Goal: Information Seeking & Learning: Learn about a topic

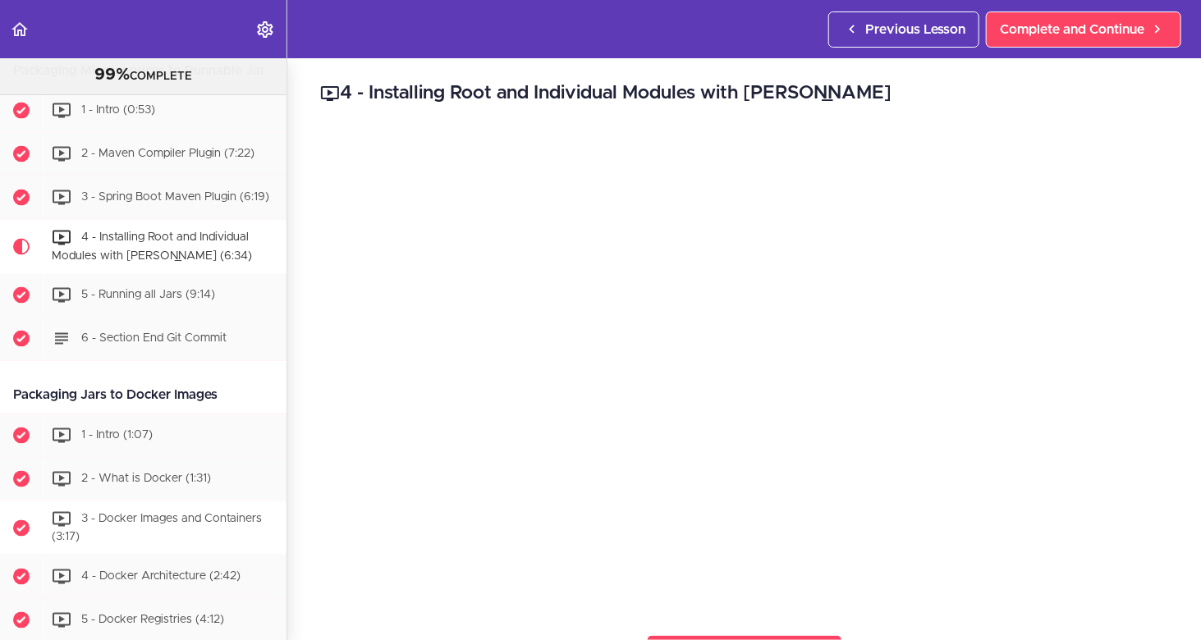
scroll to position [3976, 0]
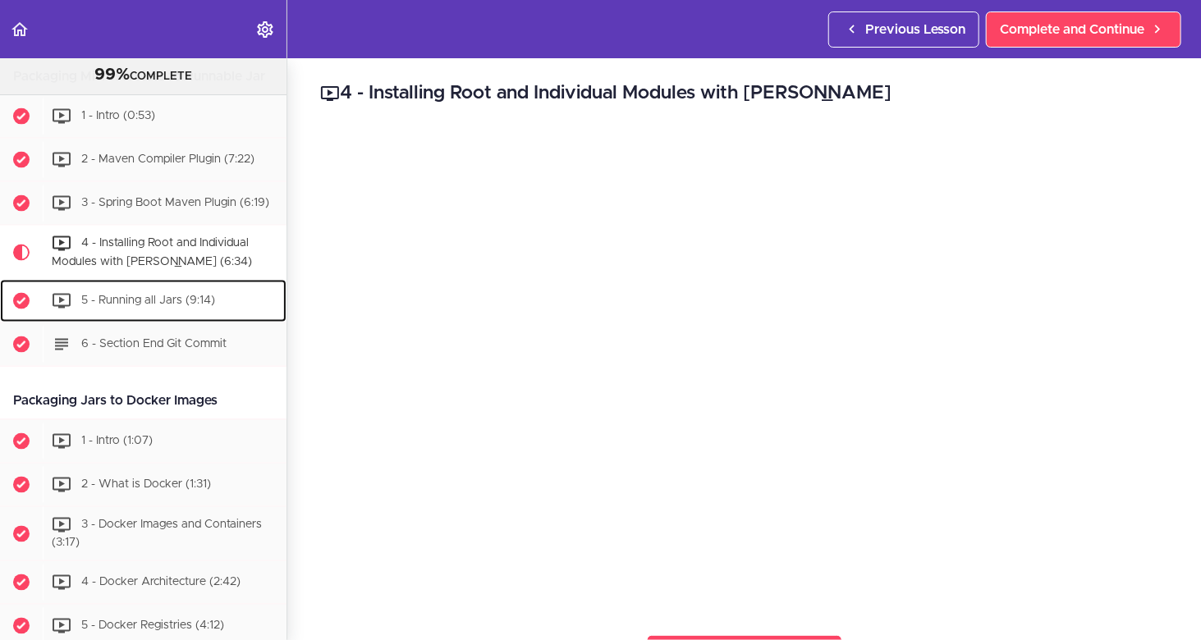
click at [107, 319] on div "5 - Running all Jars (9:14)" at bounding box center [165, 301] width 244 height 36
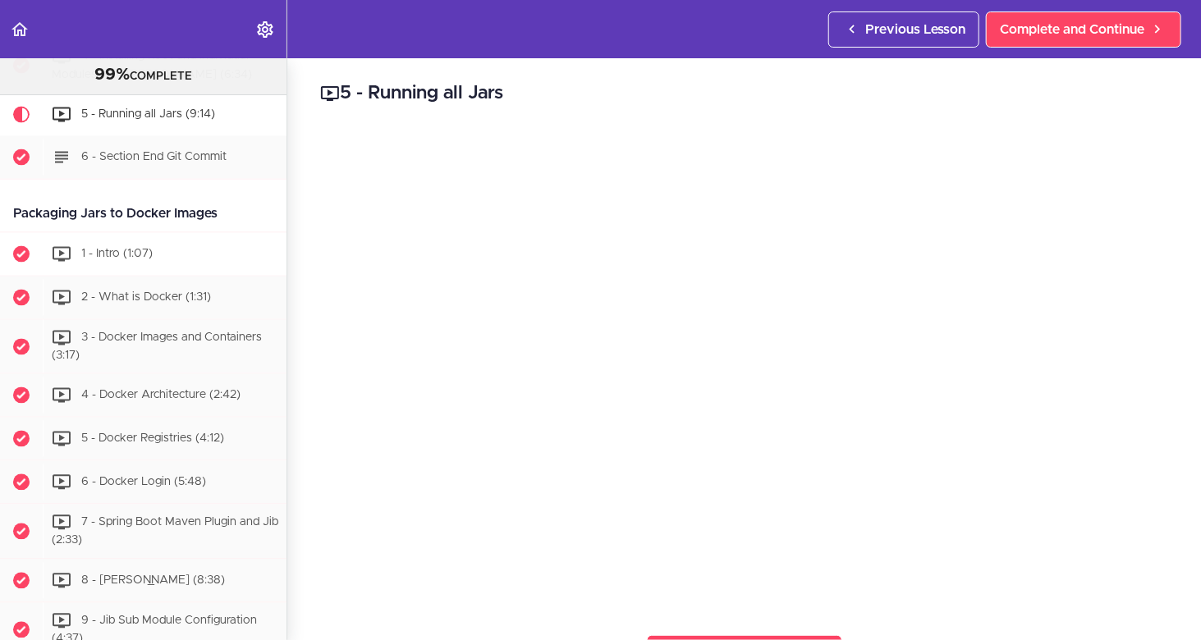
scroll to position [4112, 0]
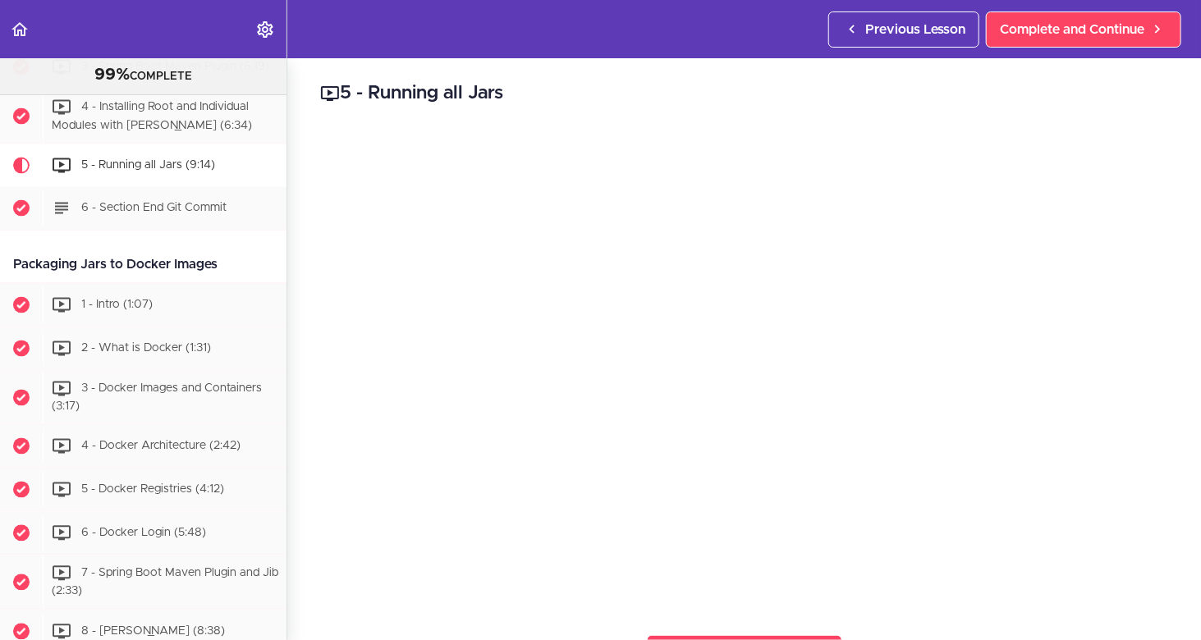
drag, startPoint x: 236, startPoint y: 326, endPoint x: 14, endPoint y: 329, distance: 222.6
click at [14, 284] on div "Packaging Jars to Docker Images" at bounding box center [143, 265] width 287 height 37
copy div "Packaging Jars to Docker Images"
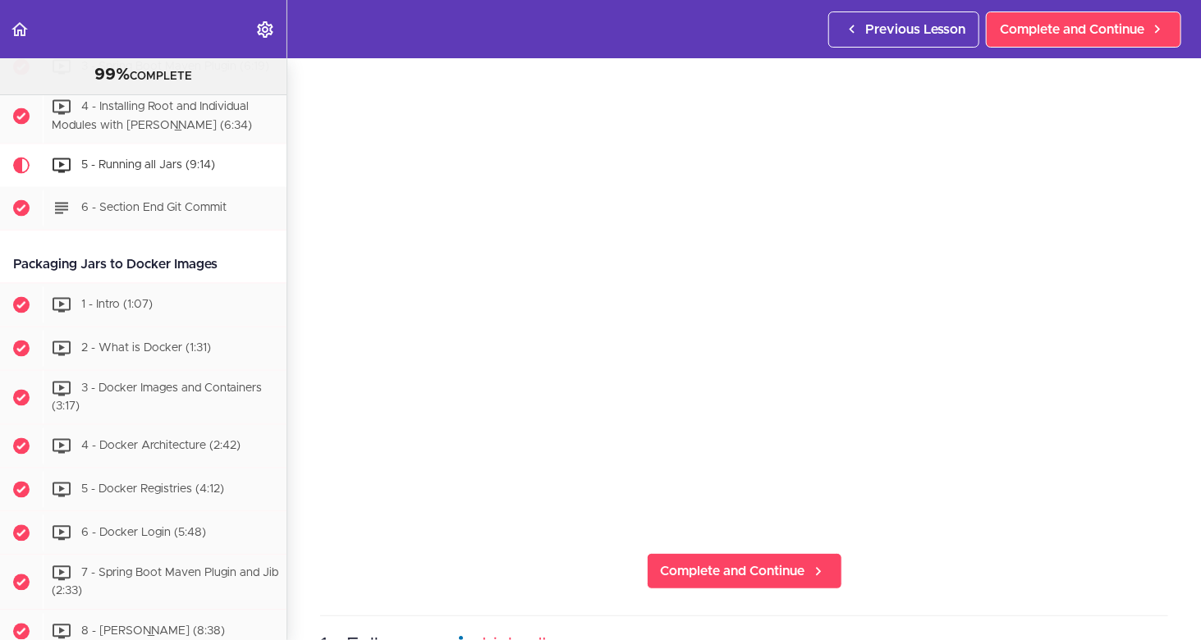
click at [200, 284] on div "Packaging Jars to Docker Images" at bounding box center [143, 265] width 287 height 37
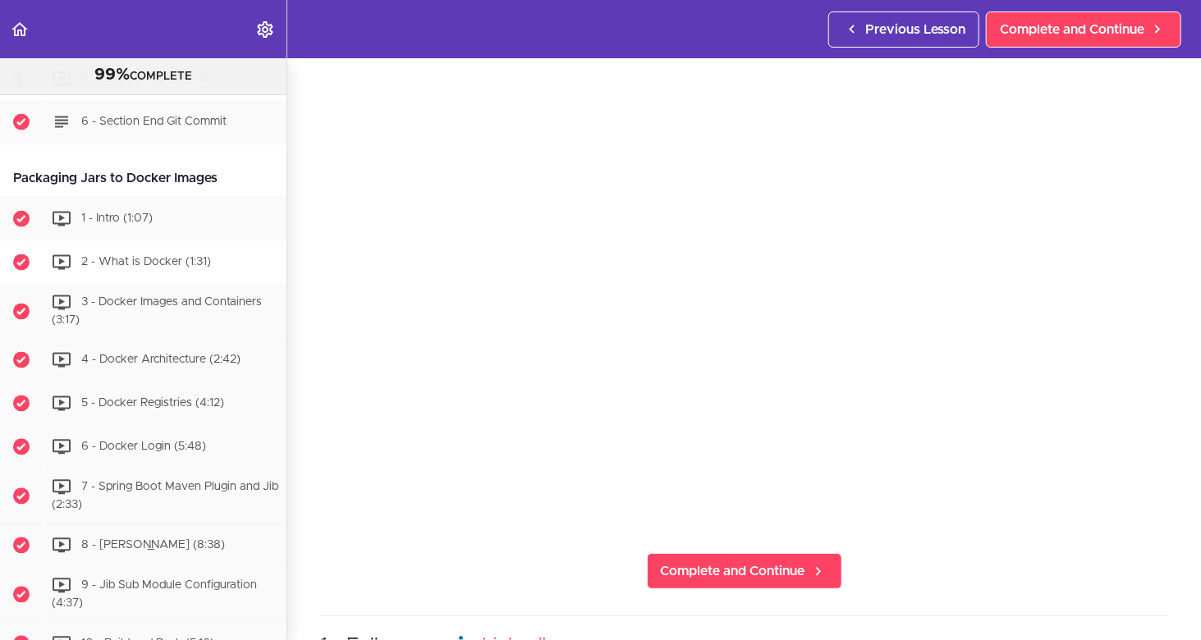
scroll to position [4206, 0]
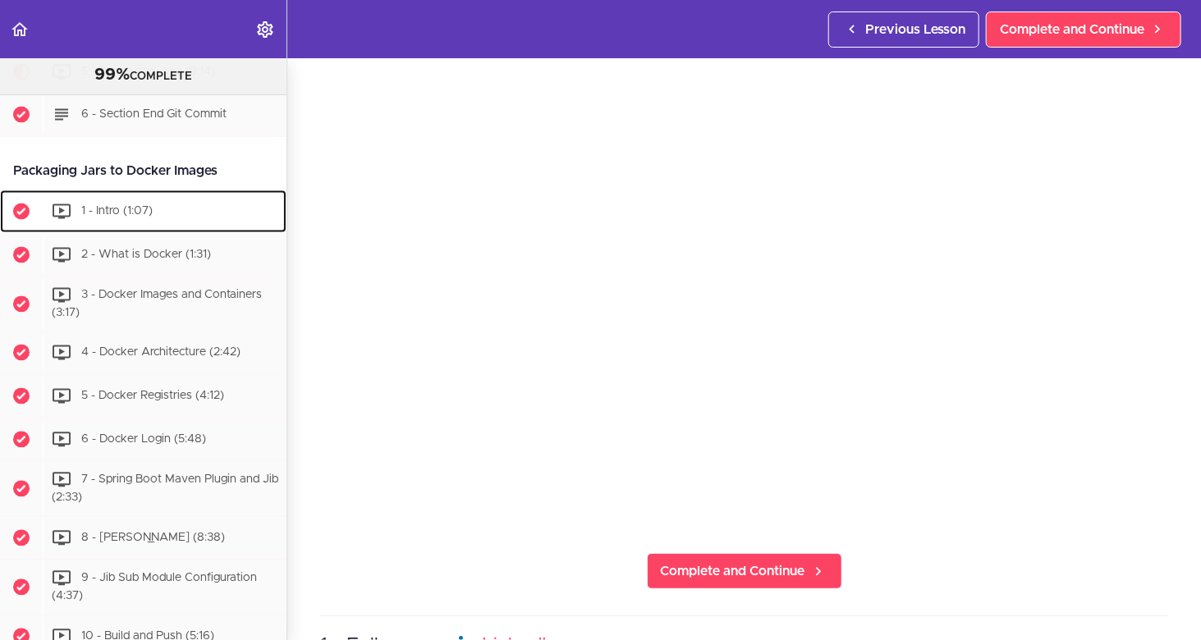
click at [76, 222] on span at bounding box center [65, 212] width 26 height 20
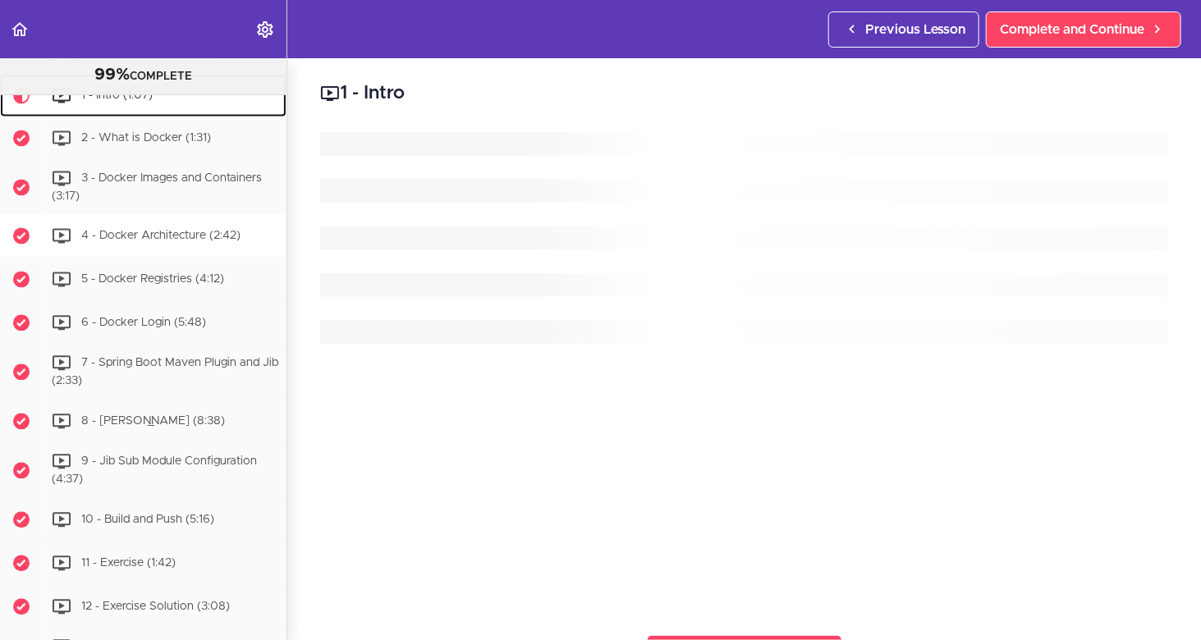
scroll to position [4334, 0]
